Goal: Book appointment/travel/reservation

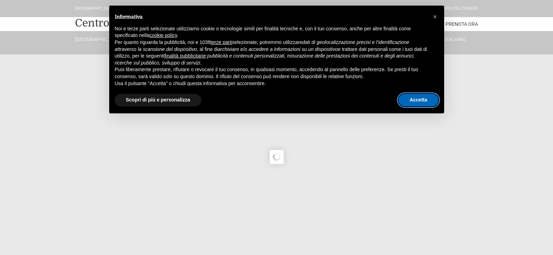
click at [421, 97] on button "Accetta" at bounding box center [418, 100] width 40 height 13
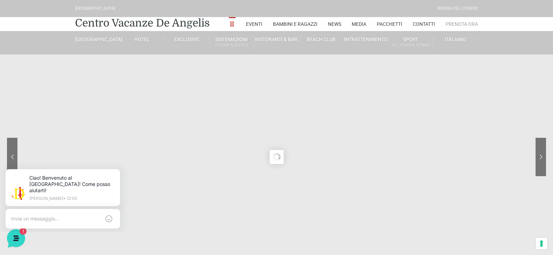
click at [457, 25] on link "Prenota Ora" at bounding box center [461, 24] width 32 height 14
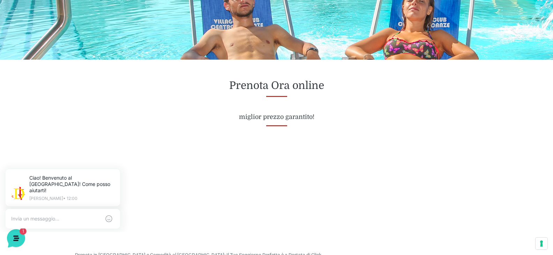
scroll to position [244, 0]
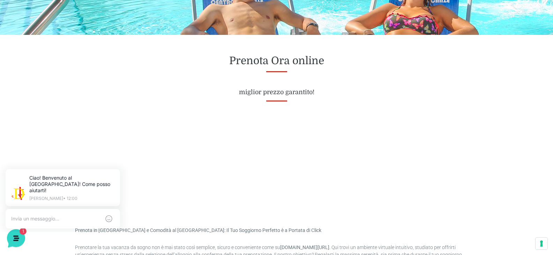
click at [458, 110] on div "Prenota Ora online miglior prezzo garantito!" at bounding box center [276, 75] width 413 height 81
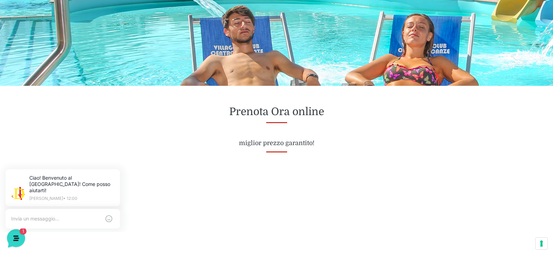
scroll to position [209, 0]
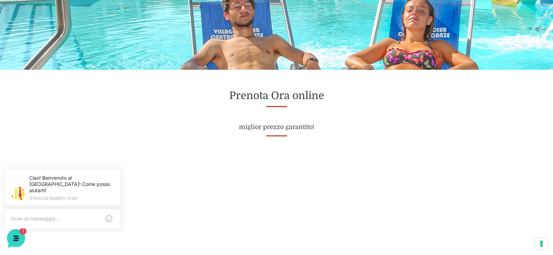
click at [461, 133] on div "Prenota Ora online miglior prezzo garantito!" at bounding box center [276, 110] width 413 height 81
click at [34, 216] on textarea at bounding box center [55, 219] width 89 height 6
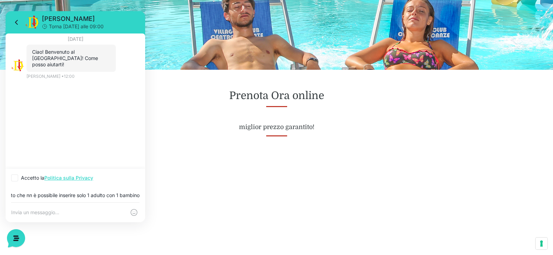
scroll to position [0, 89]
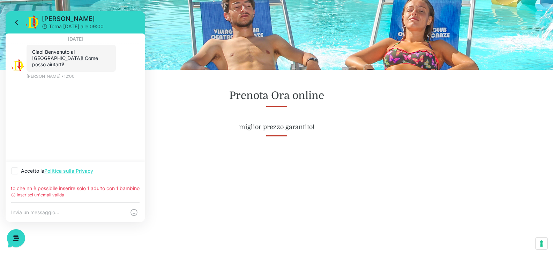
type input "sto facendo prenotazione..ho verificato che nn è possibile inserire solo 1 adul…"
click at [468, 129] on h4 "miglior prezzo garantito!" at bounding box center [276, 127] width 403 height 8
click at [63, 193] on p "Inserisci un'email valida" at bounding box center [40, 195] width 47 height 6
click at [78, 171] on link "Politica sulla Privacy" at bounding box center [68, 171] width 49 height 6
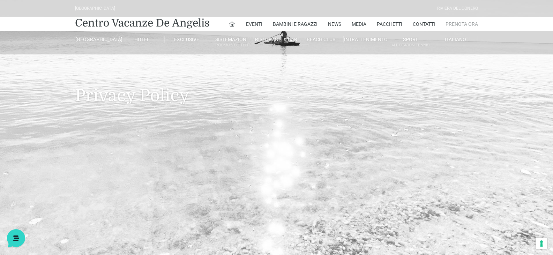
click at [463, 22] on link "Prenota Ora" at bounding box center [461, 24] width 32 height 14
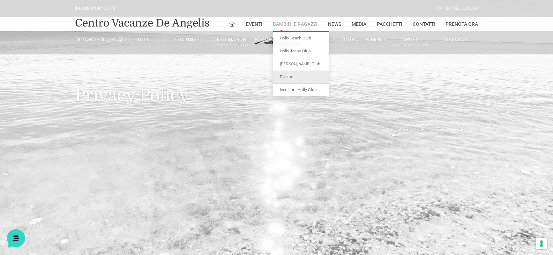
click at [286, 77] on link "Piscine" at bounding box center [301, 77] width 56 height 13
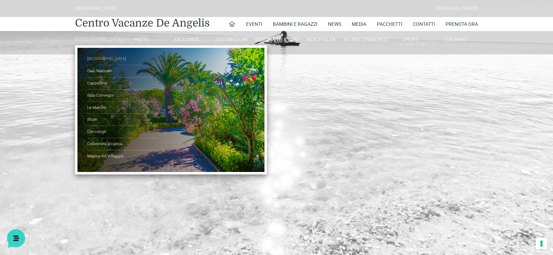
click at [106, 63] on link "[GEOGRAPHIC_DATA]" at bounding box center [122, 59] width 70 height 12
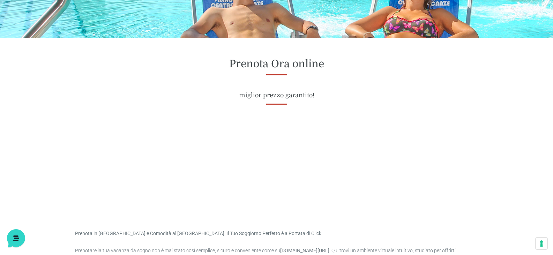
scroll to position [244, 0]
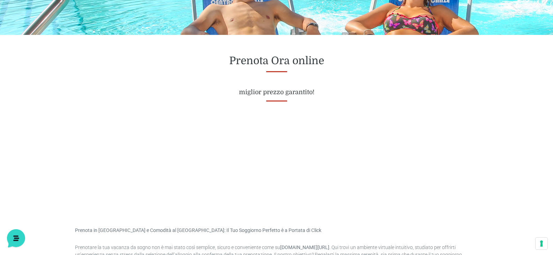
click at [225, 179] on div at bounding box center [276, 161] width 403 height 52
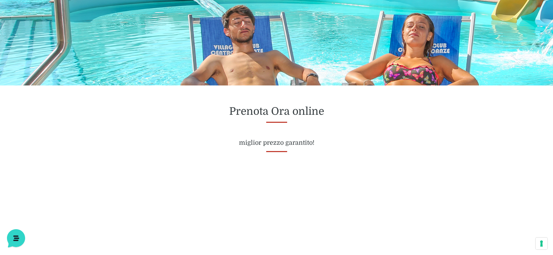
scroll to position [174, 0]
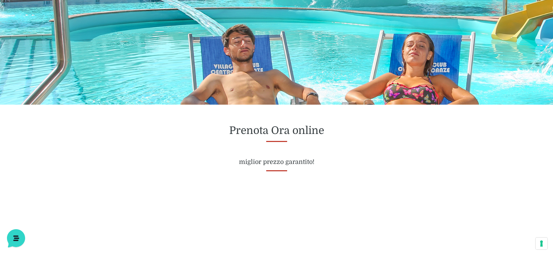
click at [431, 179] on div "Prenota Ora online miglior prezzo garantito!" at bounding box center [276, 145] width 413 height 81
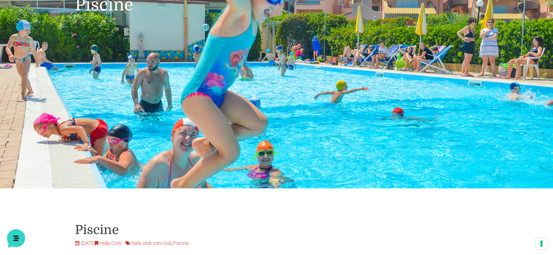
scroll to position [7, 0]
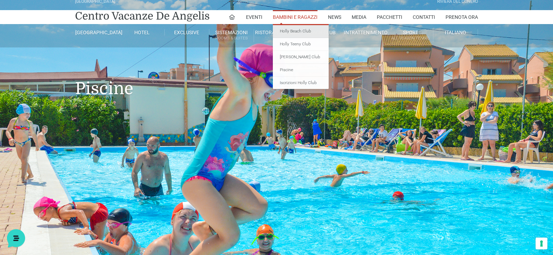
click at [298, 32] on link "Holly Beach Club" at bounding box center [301, 31] width 56 height 13
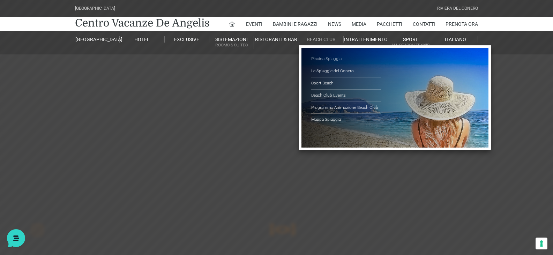
click at [330, 58] on link "Piscina Spiaggia" at bounding box center [346, 59] width 70 height 12
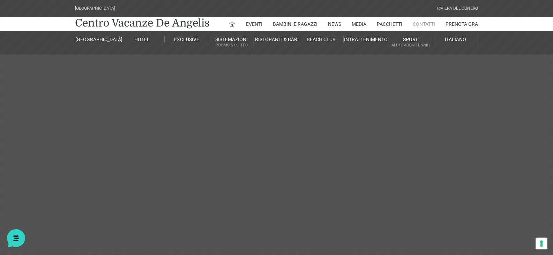
click at [423, 24] on link "Contatti" at bounding box center [424, 24] width 22 height 14
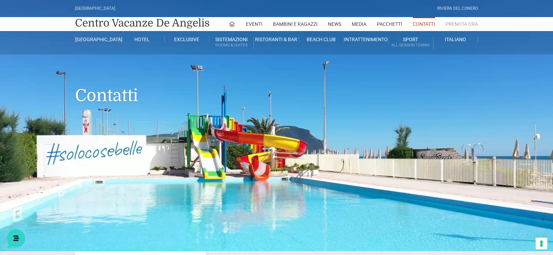
click at [462, 22] on link "Prenota Ora" at bounding box center [461, 24] width 32 height 14
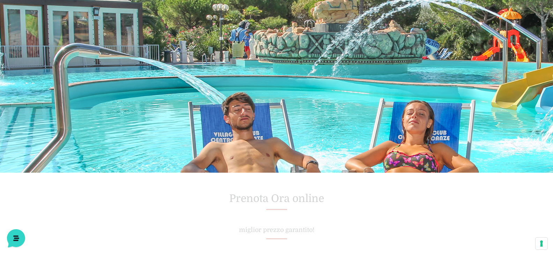
scroll to position [244, 0]
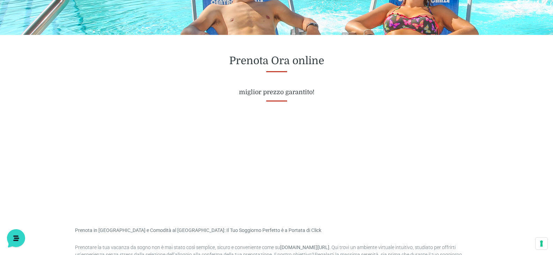
click at [461, 135] on div at bounding box center [276, 161] width 413 height 91
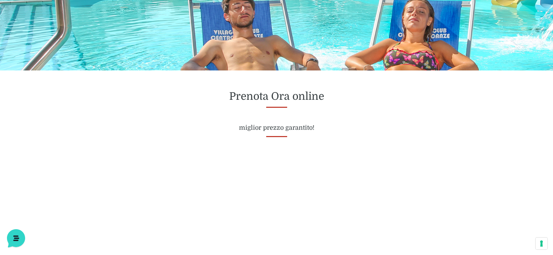
scroll to position [209, 0]
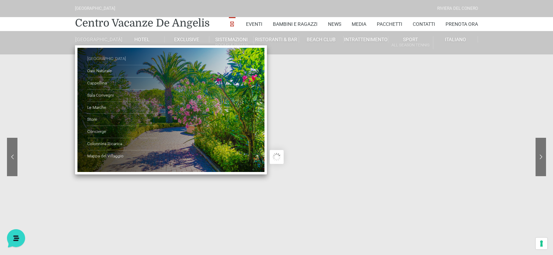
click at [96, 63] on link "[GEOGRAPHIC_DATA]" at bounding box center [122, 59] width 70 height 12
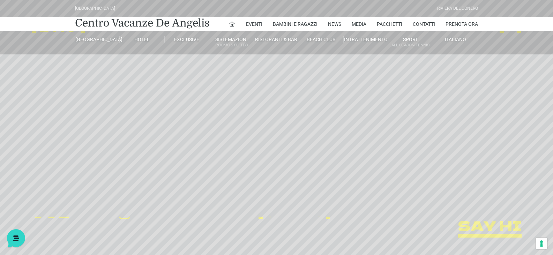
drag, startPoint x: 319, startPoint y: 227, endPoint x: 325, endPoint y: 217, distance: 11.4
click at [319, 227] on header "Villaggio Hotel Resort Riviera Del Conero Centro Vacanze De Angelis Eventi Miss…" at bounding box center [276, 157] width 553 height 314
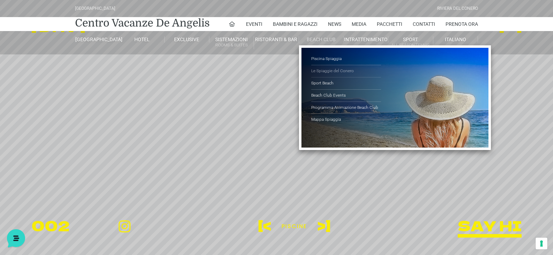
click at [320, 70] on link "Le Spiaggie del Conero" at bounding box center [346, 71] width 70 height 12
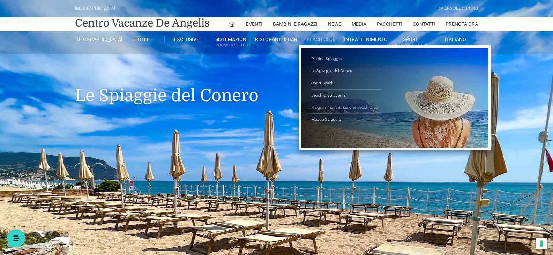
click at [350, 105] on link "Programma Animazione Beach Club" at bounding box center [346, 108] width 70 height 12
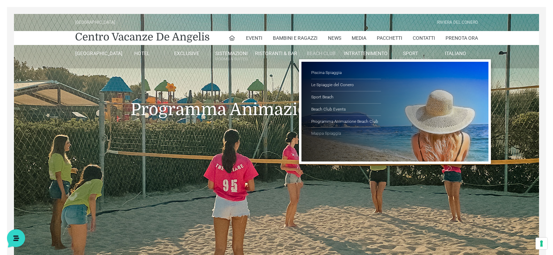
click at [320, 131] on link "Mappa Spiaggia" at bounding box center [346, 134] width 70 height 12
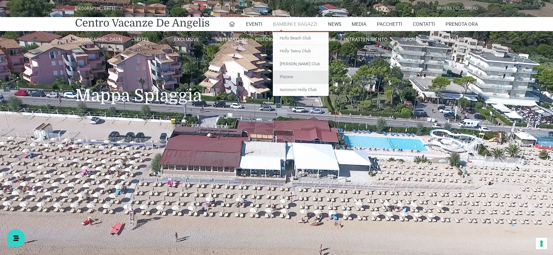
click at [284, 76] on link "Piscine" at bounding box center [301, 77] width 56 height 13
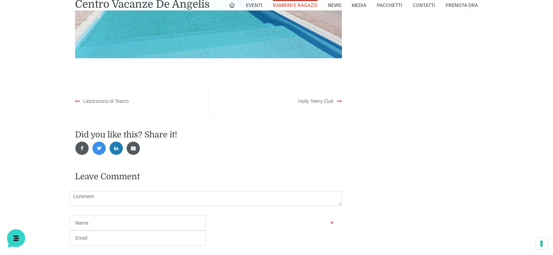
scroll to position [663, 0]
